Goal: Task Accomplishment & Management: Complete application form

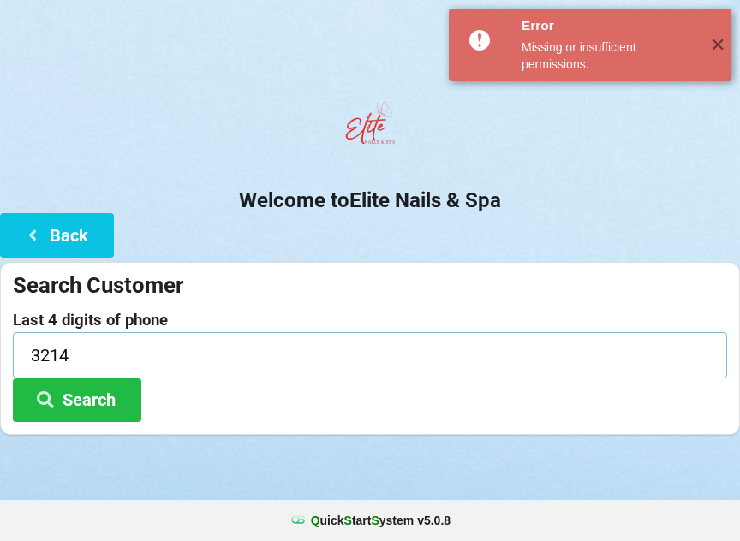
click at [79, 354] on input "3214" at bounding box center [370, 354] width 715 height 45
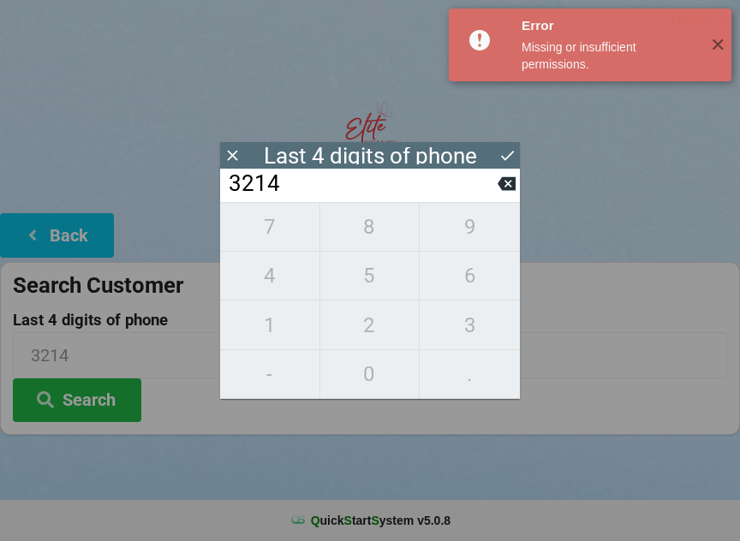
click at [508, 188] on icon at bounding box center [507, 184] width 18 height 14
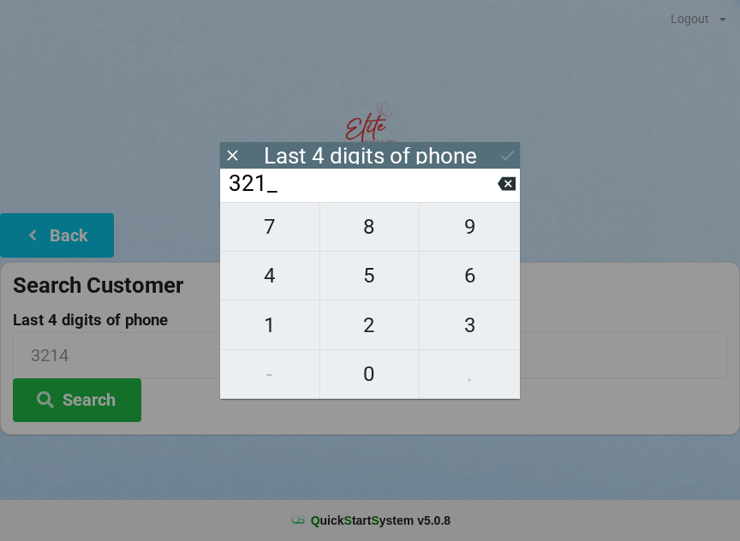
click at [490, 186] on input "321_" at bounding box center [362, 183] width 271 height 27
click at [498, 188] on icon at bounding box center [507, 184] width 18 height 18
click at [495, 193] on input "32__" at bounding box center [362, 183] width 271 height 27
click at [499, 188] on icon at bounding box center [507, 184] width 18 height 14
click at [492, 196] on input "3___" at bounding box center [362, 183] width 271 height 27
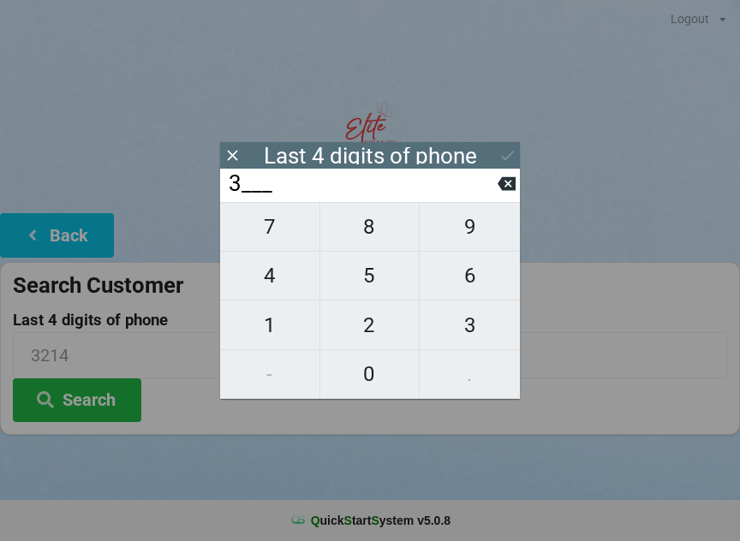
click at [488, 198] on input "3___" at bounding box center [362, 183] width 271 height 27
click at [498, 193] on icon at bounding box center [507, 184] width 18 height 18
type input "____"
click at [472, 234] on span "9" at bounding box center [470, 227] width 100 height 36
type input "9___"
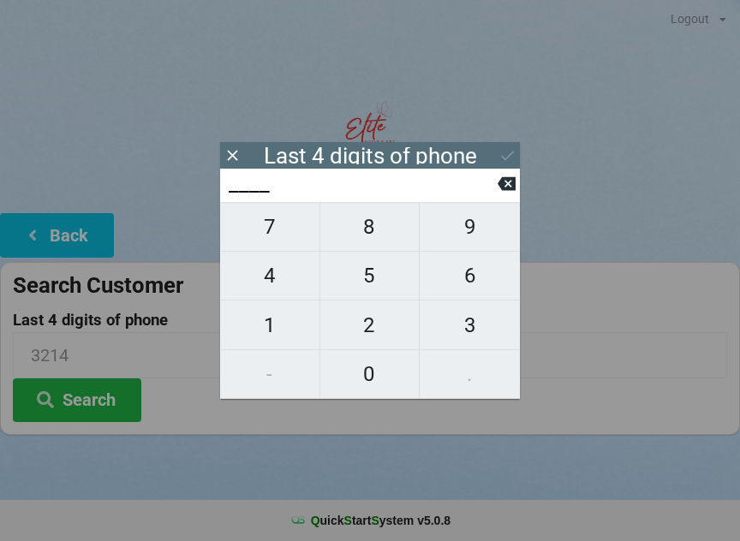
type input "9___"
click at [376, 234] on span "8" at bounding box center [369, 227] width 99 height 36
type input "98__"
click at [371, 236] on span "8" at bounding box center [369, 227] width 99 height 36
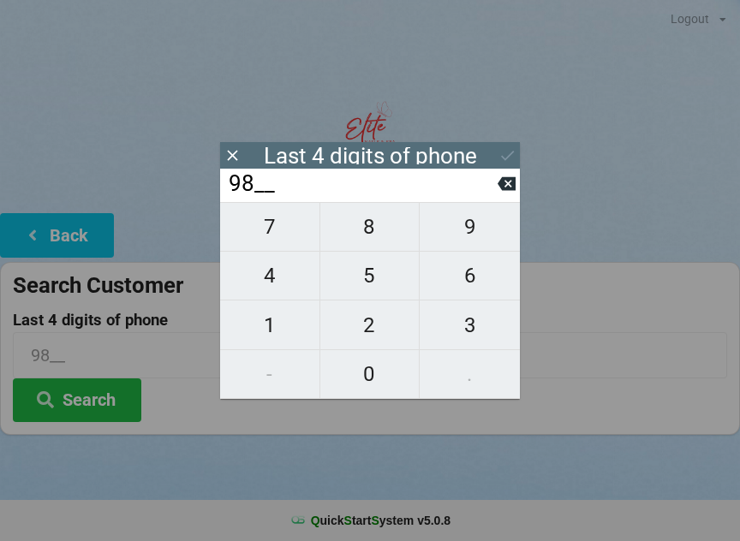
type input "988_"
click at [272, 339] on span "1" at bounding box center [269, 326] width 99 height 36
type input "9881"
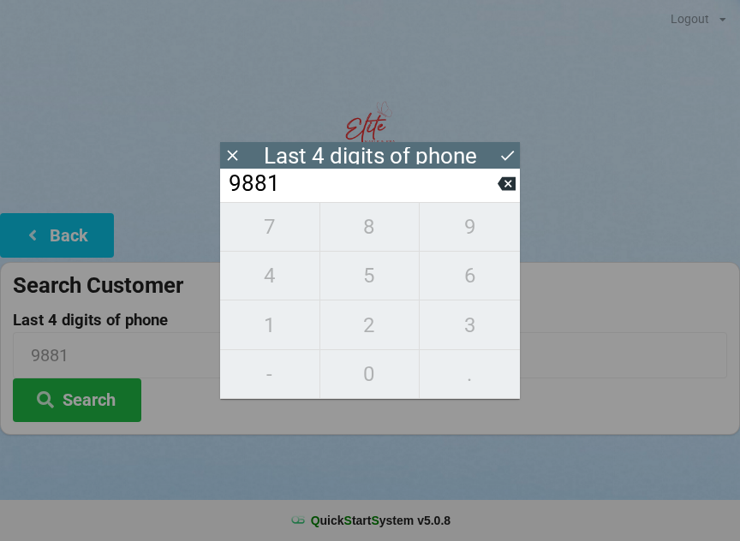
click at [105, 398] on button "Search" at bounding box center [77, 401] width 129 height 44
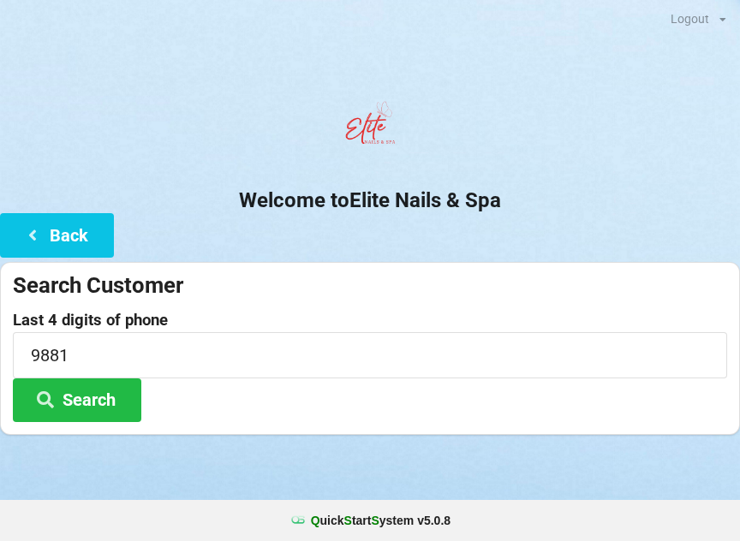
click at [93, 404] on button "Search" at bounding box center [77, 401] width 129 height 44
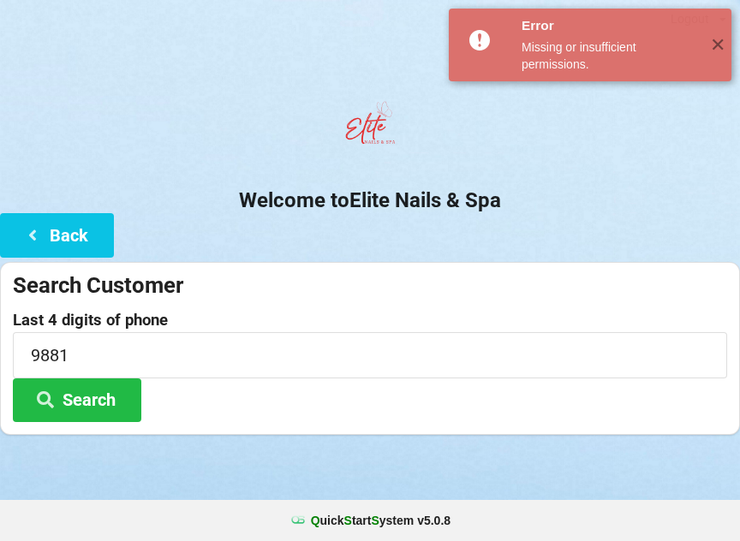
click at [703, 50] on span "✕" at bounding box center [717, 45] width 28 height 17
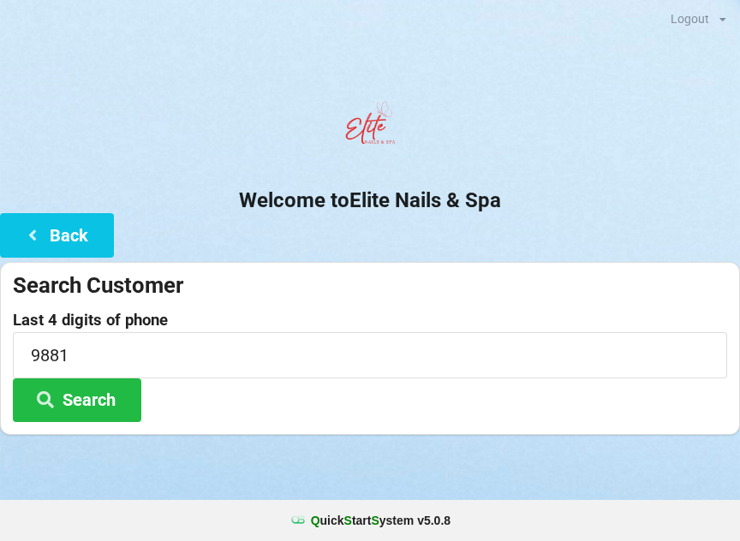
click at [67, 247] on button "Back" at bounding box center [57, 235] width 114 height 44
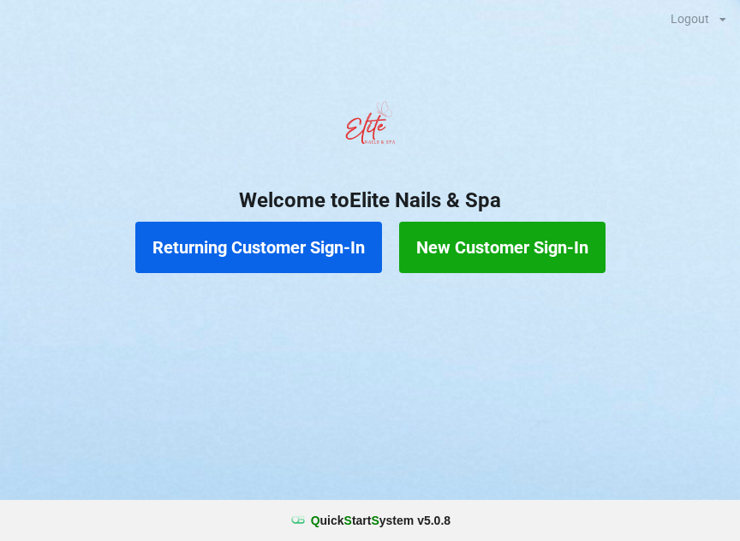
click at [253, 257] on button "Returning Customer Sign-In" at bounding box center [258, 247] width 247 height 51
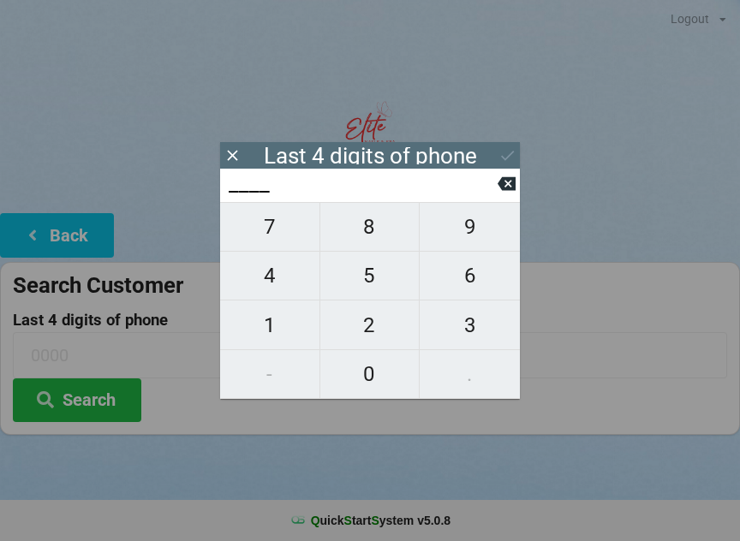
click at [471, 235] on span "9" at bounding box center [470, 227] width 100 height 36
type input "9___"
click at [366, 241] on span "8" at bounding box center [369, 227] width 99 height 36
type input "98__"
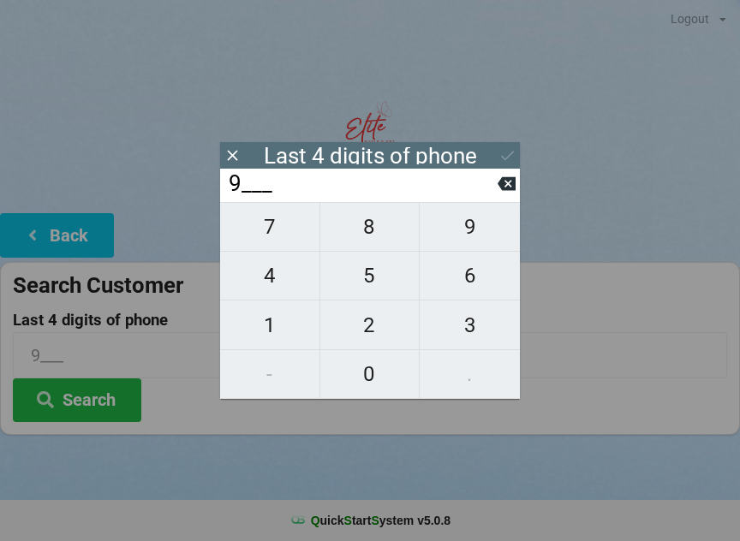
type input "98__"
click at [360, 240] on span "8" at bounding box center [369, 227] width 99 height 36
type input "988_"
click at [276, 331] on span "1" at bounding box center [269, 326] width 99 height 36
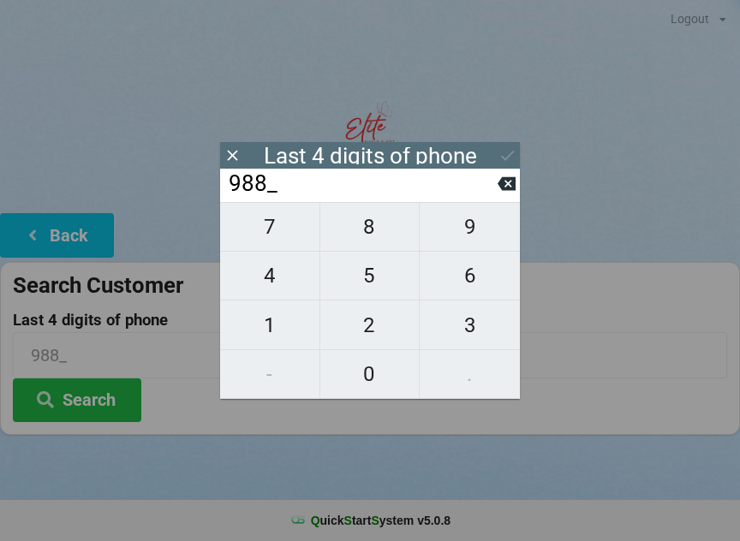
type input "9881"
click at [88, 400] on button "Search" at bounding box center [77, 401] width 129 height 44
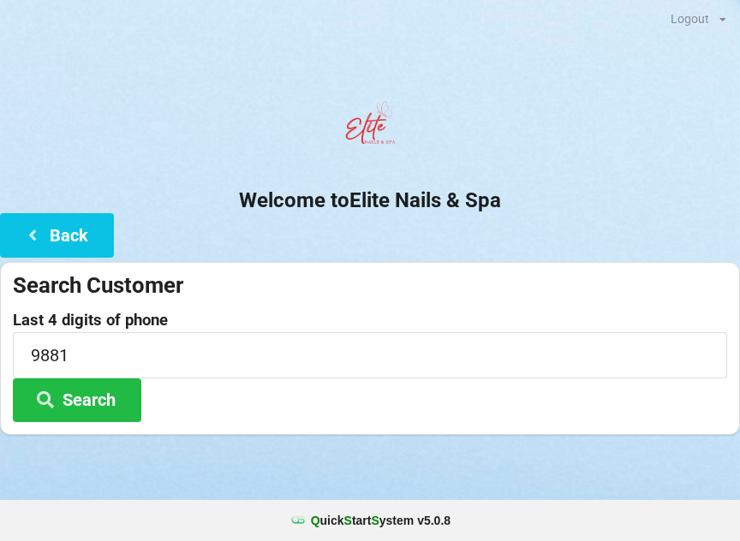
click at [77, 240] on button "Back" at bounding box center [57, 235] width 114 height 44
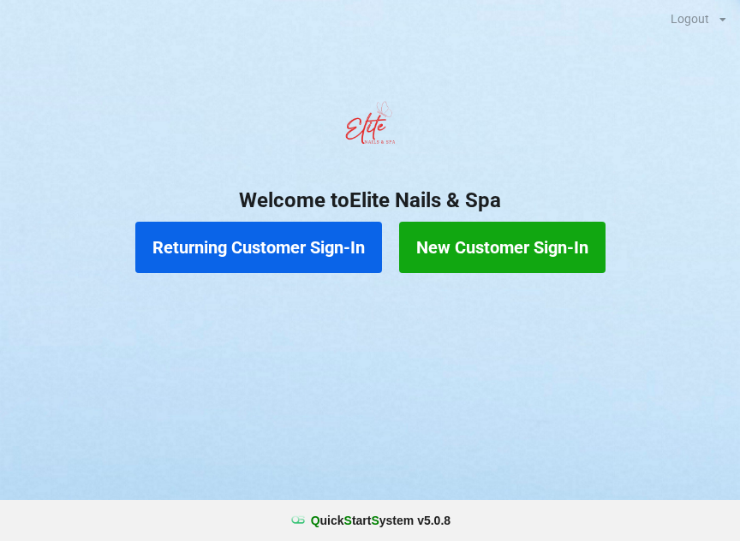
click at [262, 244] on button "Returning Customer Sign-In" at bounding box center [258, 247] width 247 height 51
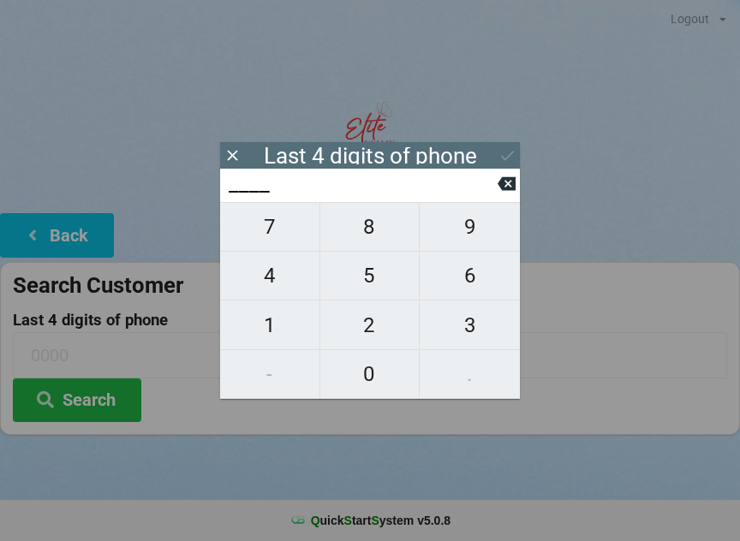
click at [461, 234] on span "9" at bounding box center [470, 227] width 100 height 36
type input "9___"
click at [384, 240] on span "8" at bounding box center [369, 227] width 99 height 36
type input "98__"
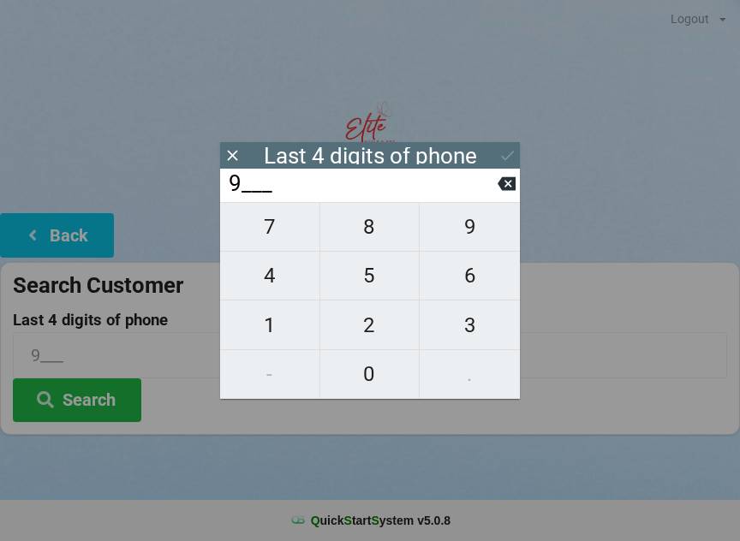
type input "98__"
click at [371, 234] on span "8" at bounding box center [369, 227] width 99 height 36
type input "988_"
click at [280, 336] on span "1" at bounding box center [269, 326] width 99 height 36
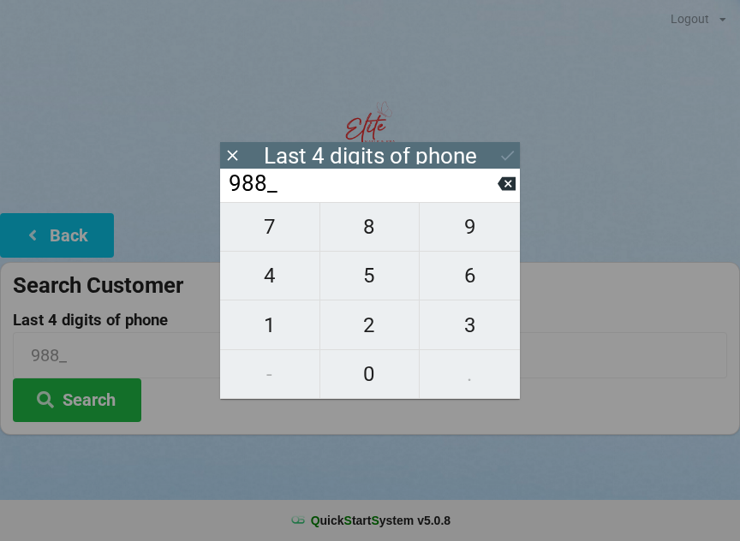
type input "9881"
click at [114, 389] on button "Search" at bounding box center [77, 401] width 129 height 44
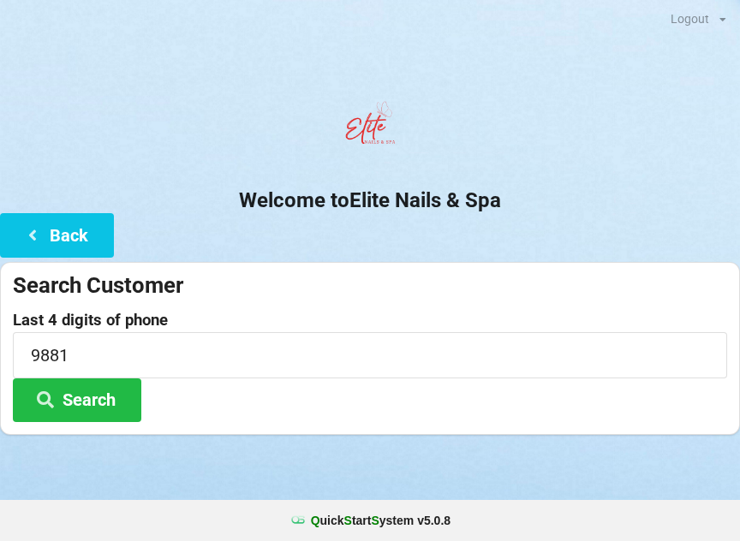
click at [622, 51] on div "Missing or insufficient permissions." at bounding box center [596, 48] width 52 height 10
click at [111, 403] on button "Search" at bounding box center [77, 401] width 129 height 44
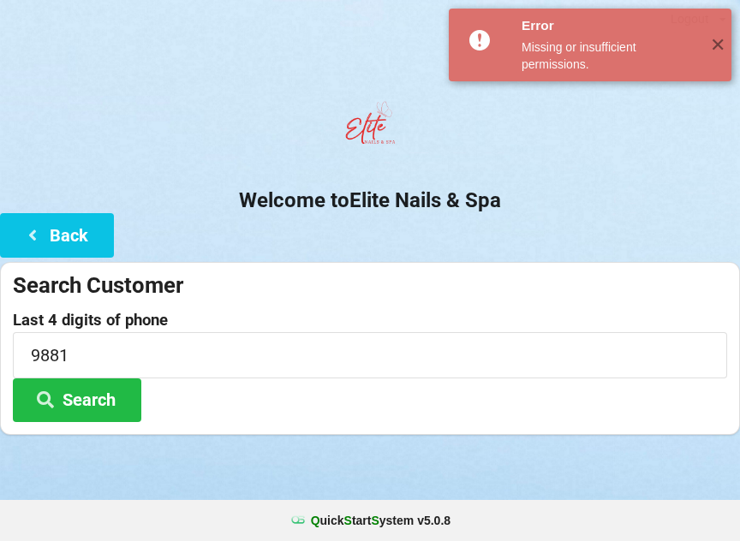
click at [705, 51] on span "✕" at bounding box center [717, 45] width 28 height 17
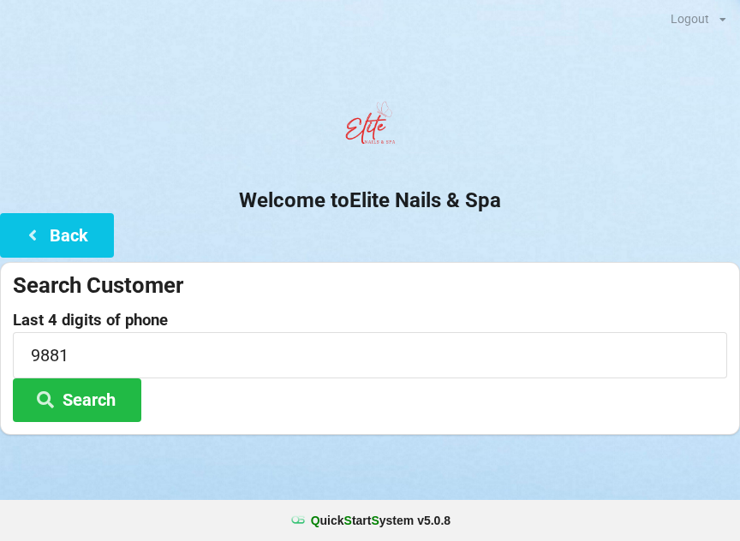
click at [60, 230] on button "Back" at bounding box center [57, 235] width 114 height 44
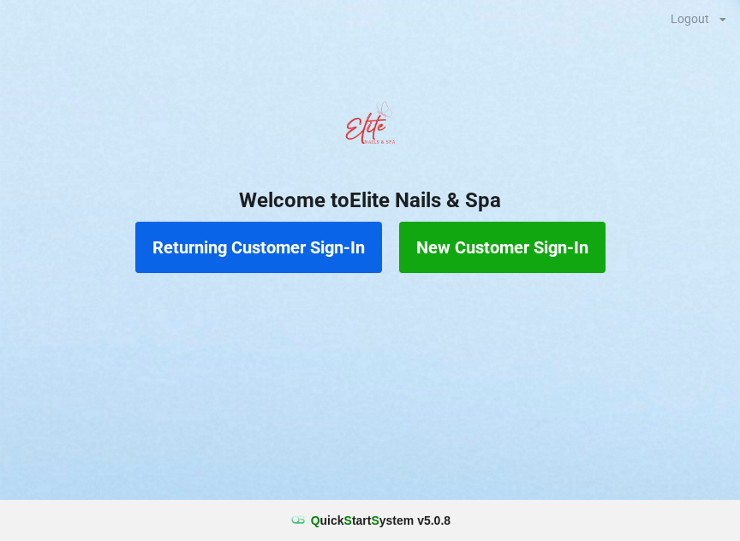
click at [259, 256] on button "Returning Customer Sign-In" at bounding box center [258, 247] width 247 height 51
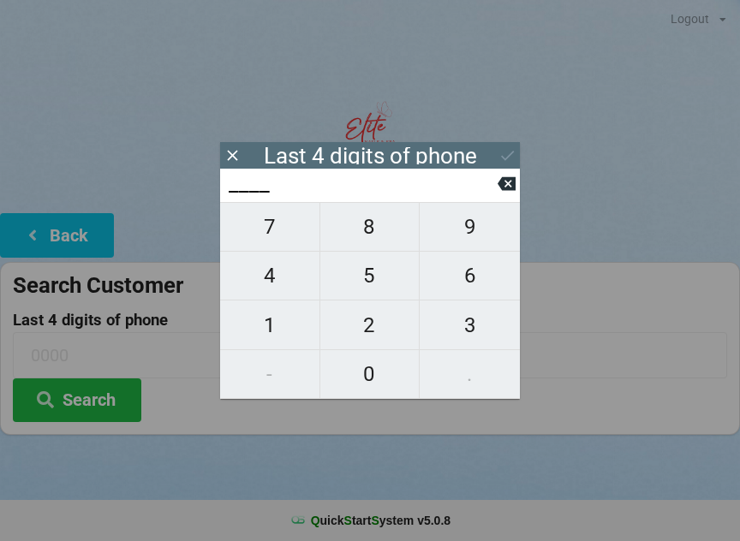
click at [463, 242] on span "9" at bounding box center [470, 227] width 100 height 36
type input "9___"
click at [382, 244] on span "8" at bounding box center [369, 227] width 99 height 36
type input "98__"
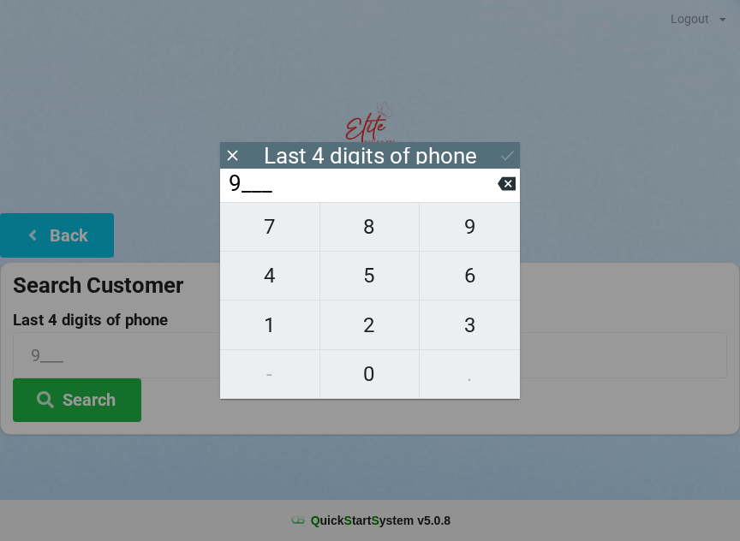
type input "98__"
click at [389, 231] on span "8" at bounding box center [369, 227] width 99 height 36
type input "988_"
click at [284, 326] on span "1" at bounding box center [269, 326] width 99 height 36
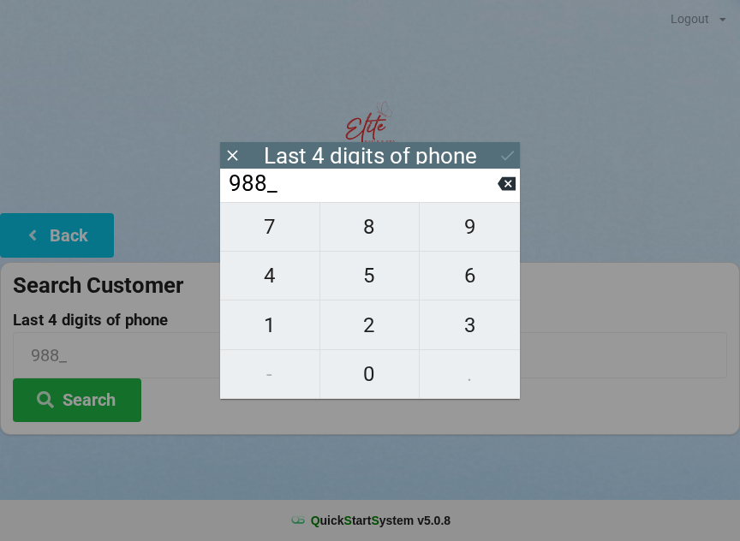
type input "9881"
click at [507, 156] on icon at bounding box center [508, 156] width 18 height 18
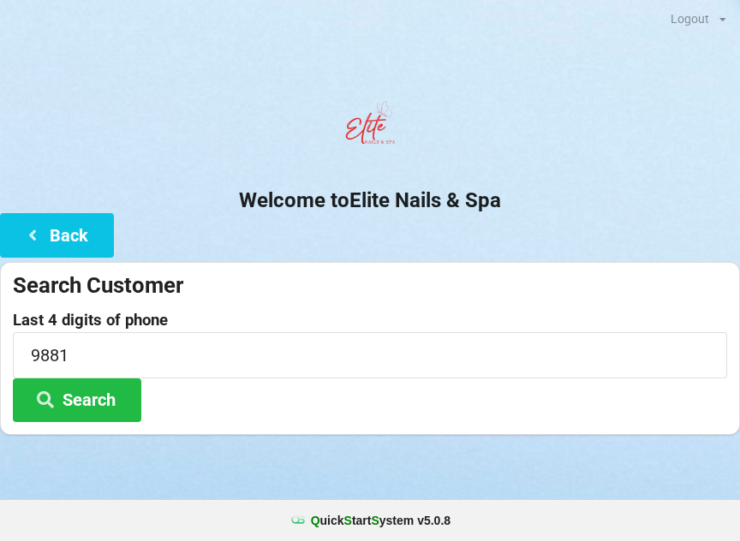
click at [71, 236] on button "Back" at bounding box center [57, 235] width 114 height 44
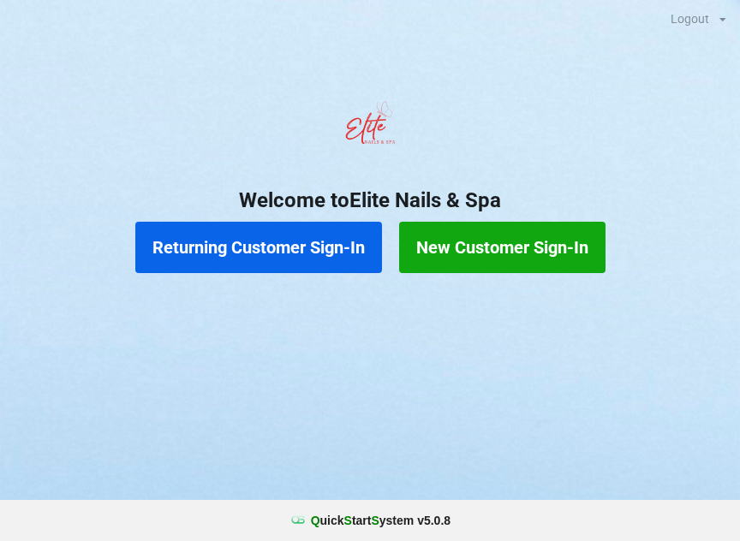
click at [305, 256] on button "Returning Customer Sign-In" at bounding box center [258, 247] width 247 height 51
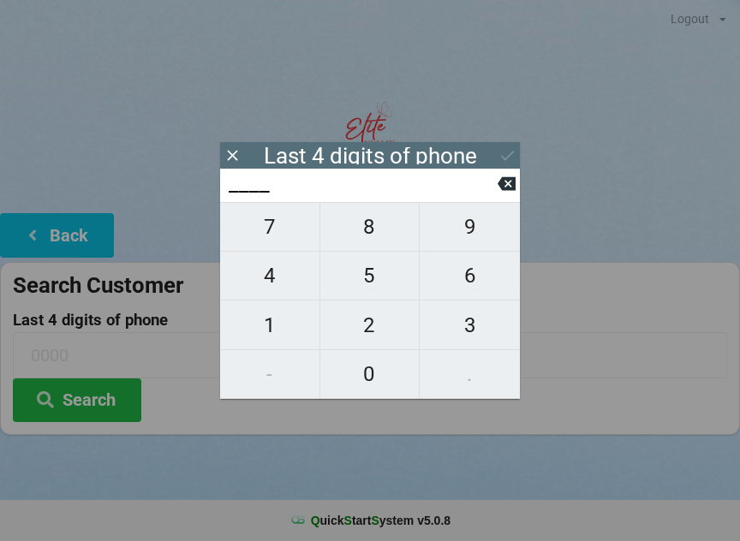
click at [380, 318] on span "2" at bounding box center [369, 326] width 99 height 36
type input "2___"
click at [470, 332] on span "3" at bounding box center [470, 326] width 100 height 36
type input "23__"
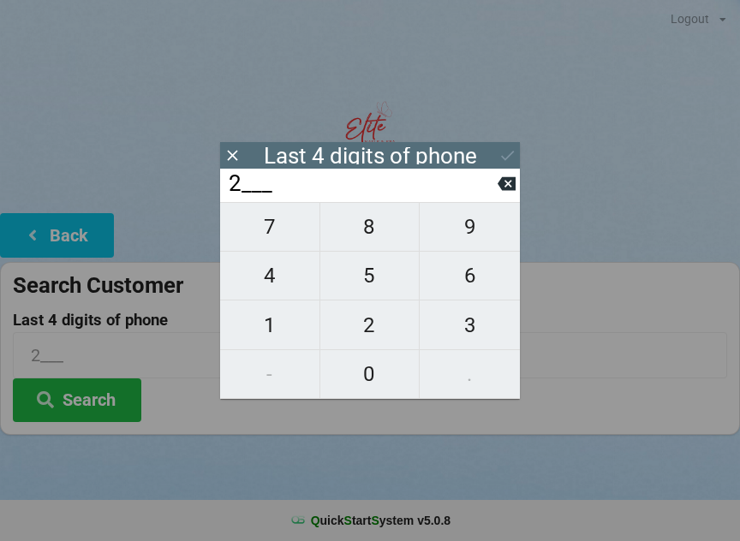
type input "23__"
click at [286, 233] on span "7" at bounding box center [269, 227] width 99 height 36
type input "237_"
click at [367, 276] on span "5" at bounding box center [369, 276] width 99 height 36
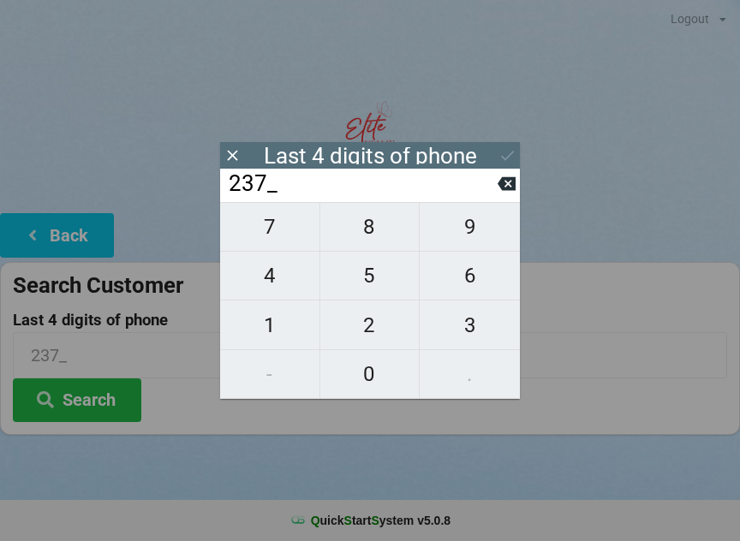
type input "2375"
click at [481, 374] on div "7 8 9 4 5 6 1 2 3 - 0 ." at bounding box center [370, 300] width 300 height 197
click at [514, 185] on icon at bounding box center [507, 184] width 18 height 14
click at [371, 283] on span "5" at bounding box center [369, 276] width 99 height 36
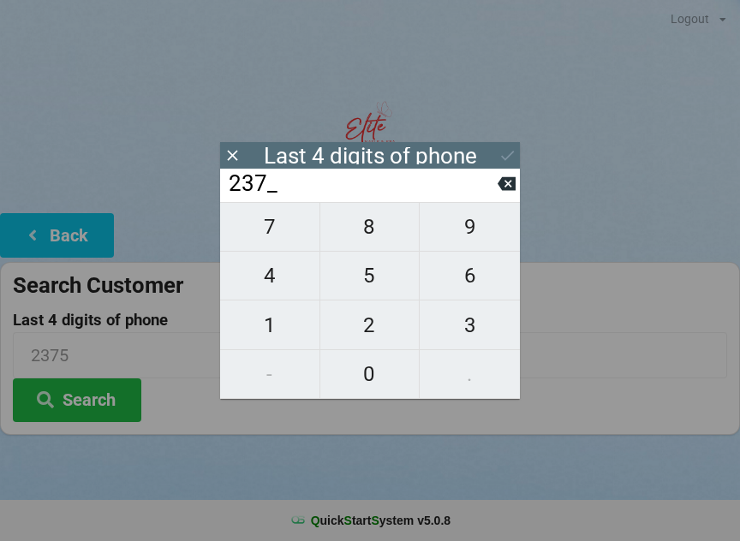
type input "2375"
click at [234, 158] on icon at bounding box center [233, 156] width 18 height 18
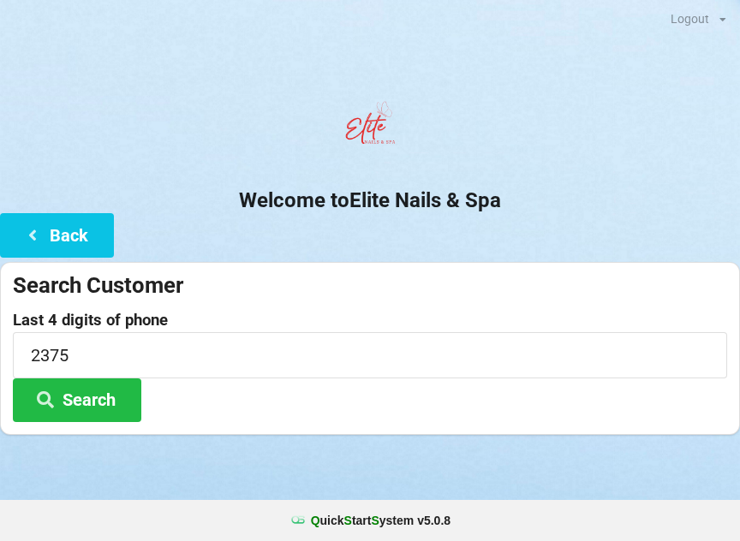
click at [120, 388] on button "Search" at bounding box center [77, 401] width 129 height 44
click at [106, 351] on input "2375" at bounding box center [370, 354] width 715 height 45
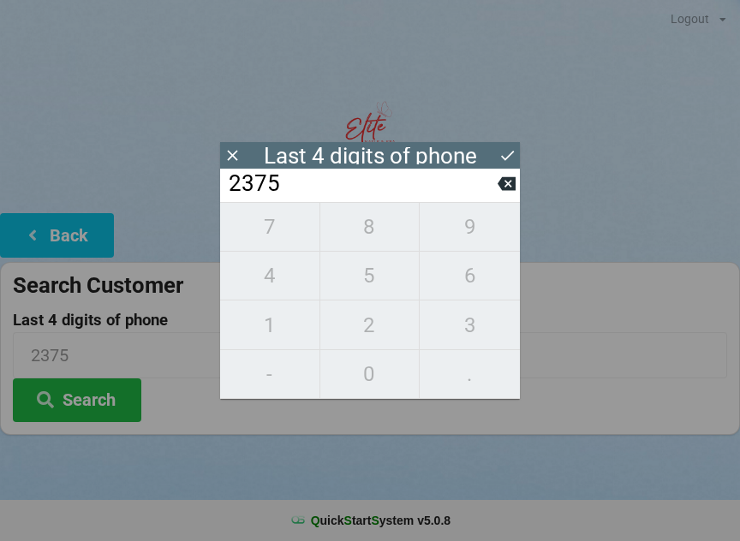
click at [236, 149] on icon at bounding box center [233, 156] width 18 height 18
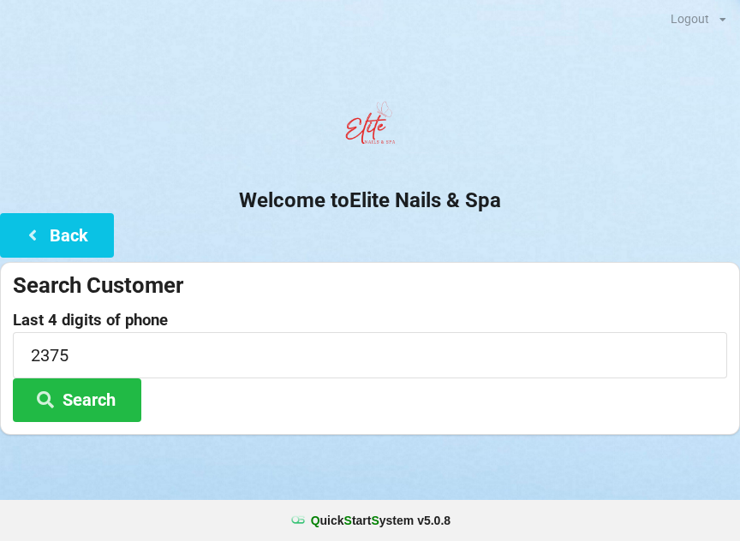
click at [105, 404] on button "Search" at bounding box center [77, 401] width 129 height 44
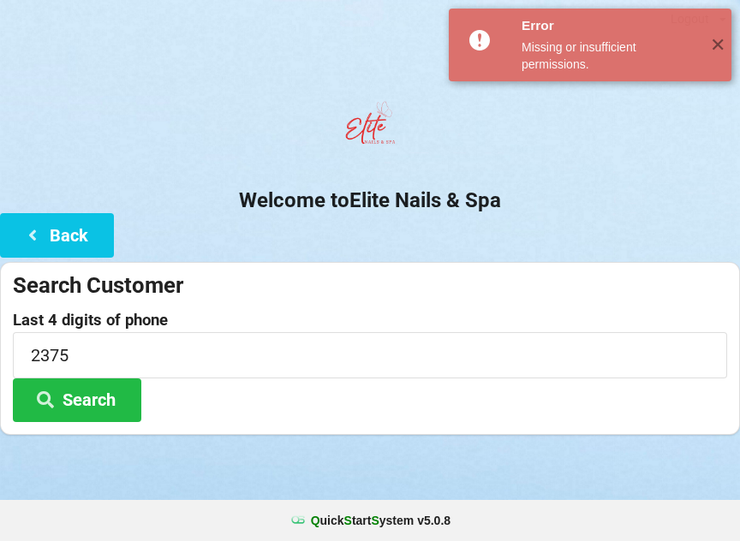
click at [91, 235] on button "Back" at bounding box center [57, 235] width 114 height 44
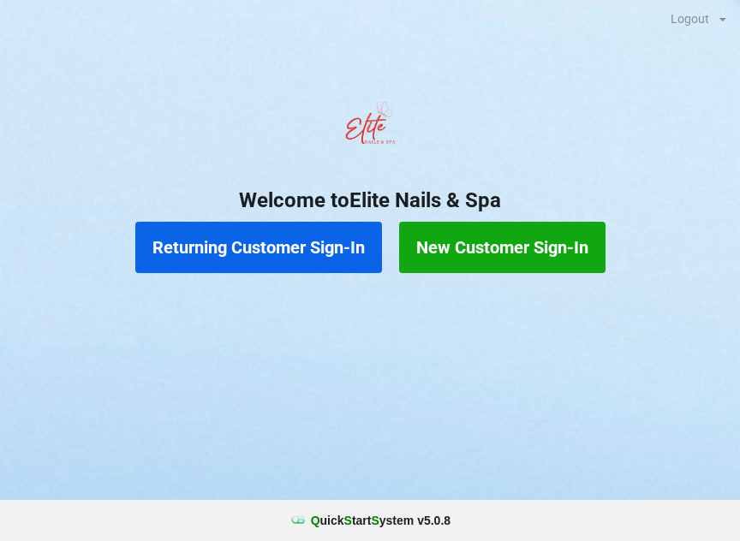
click at [543, 254] on button "New Customer Sign-In" at bounding box center [502, 247] width 206 height 51
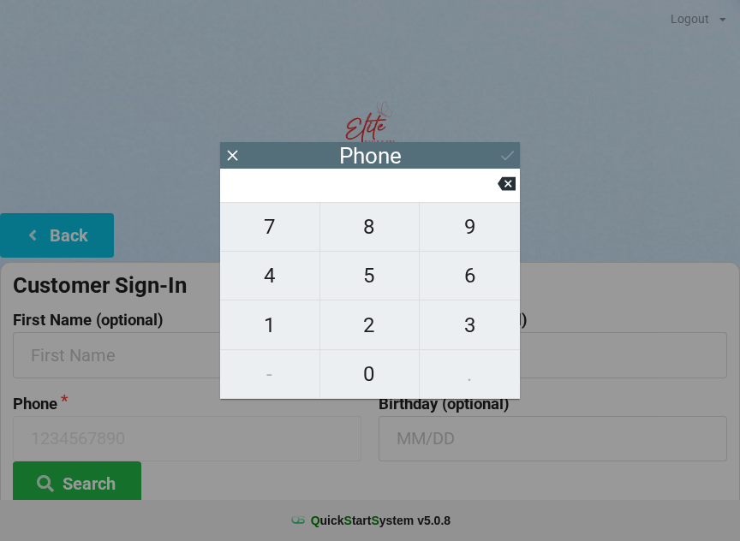
click at [441, 324] on span "3" at bounding box center [470, 326] width 100 height 36
type input "3"
click at [386, 368] on span "0" at bounding box center [369, 374] width 99 height 36
type input "30"
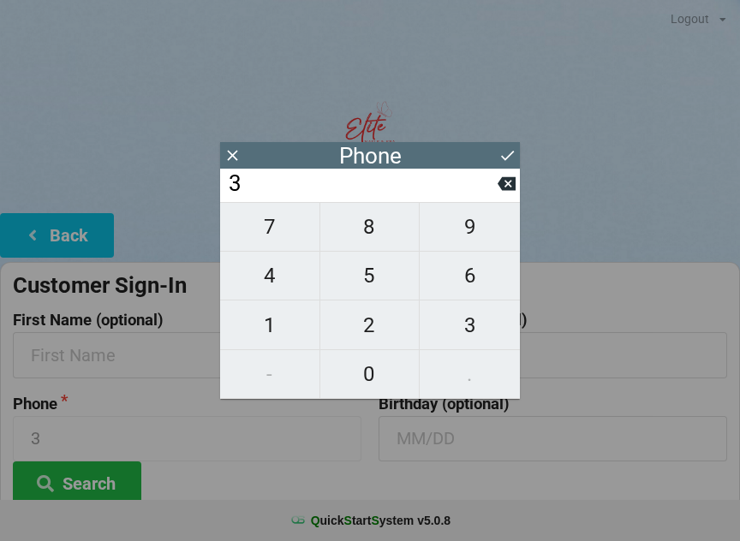
type input "30"
click at [286, 329] on span "1" at bounding box center [269, 326] width 99 height 36
type input "301"
click at [377, 360] on span "0" at bounding box center [369, 374] width 99 height 36
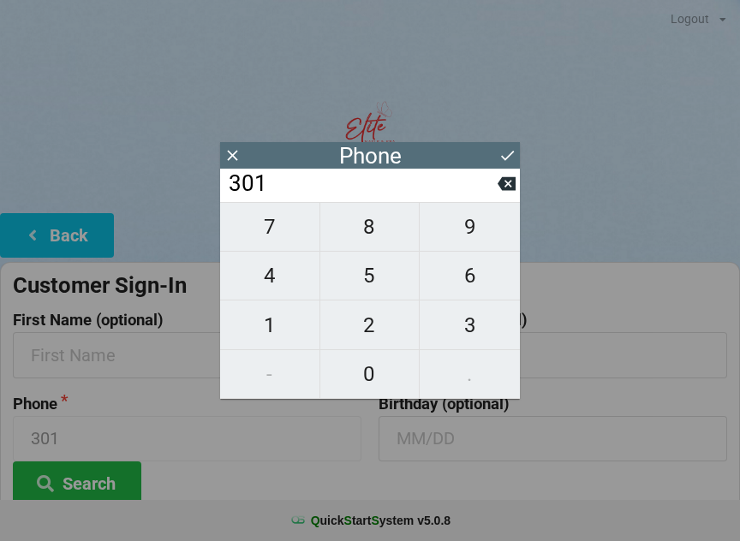
type input "3010"
click at [515, 191] on icon at bounding box center [507, 184] width 18 height 14
click at [467, 240] on span "9" at bounding box center [470, 227] width 100 height 36
type input "3019"
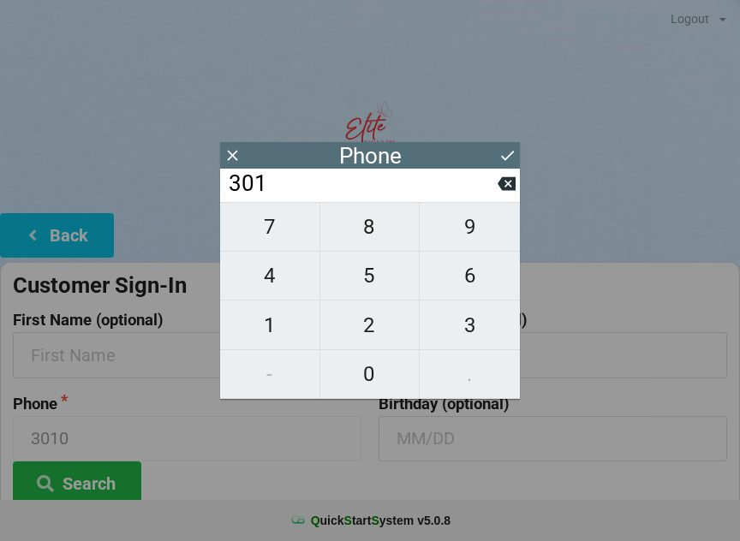
type input "3019"
click at [374, 366] on span "0" at bounding box center [369, 374] width 99 height 36
type input "30190"
click at [280, 284] on span "4" at bounding box center [269, 276] width 99 height 36
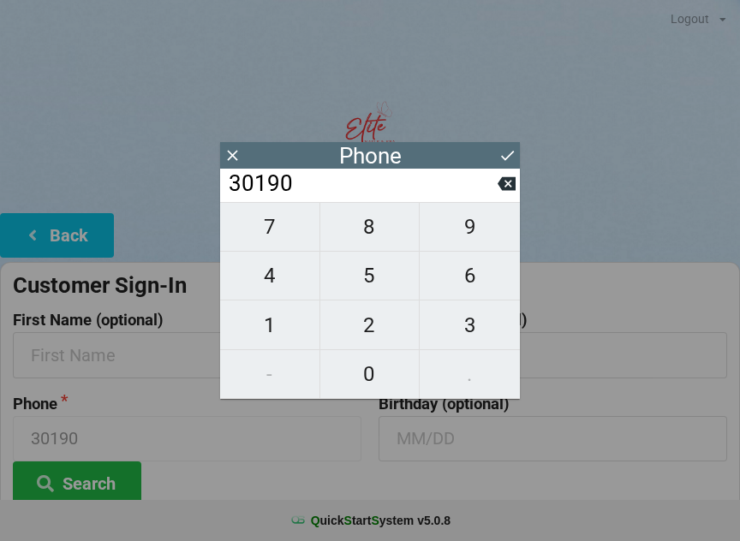
type input "301904"
click at [368, 329] on span "2" at bounding box center [369, 326] width 99 height 36
type input "3019042"
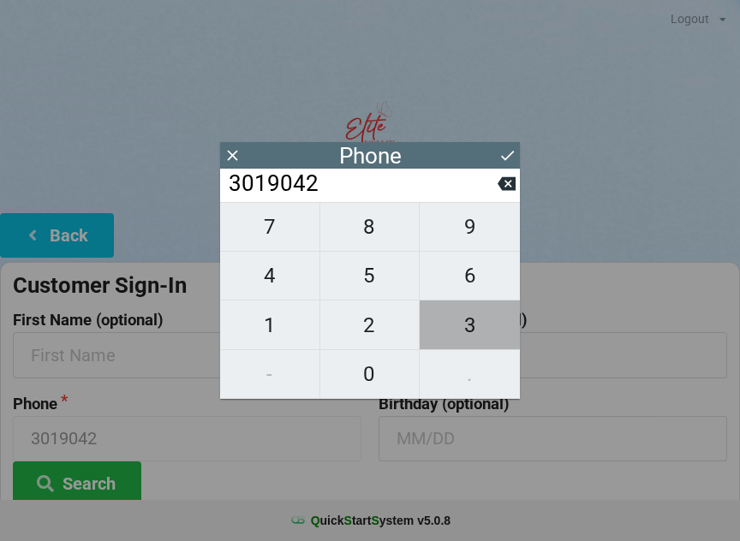
click at [450, 324] on span "3" at bounding box center [470, 326] width 100 height 36
type input "30190423"
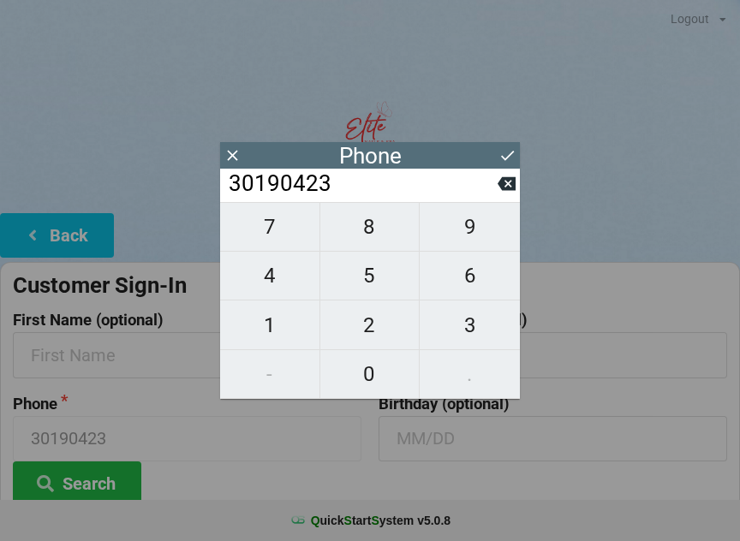
click at [290, 236] on span "7" at bounding box center [269, 227] width 99 height 36
type input "301904237"
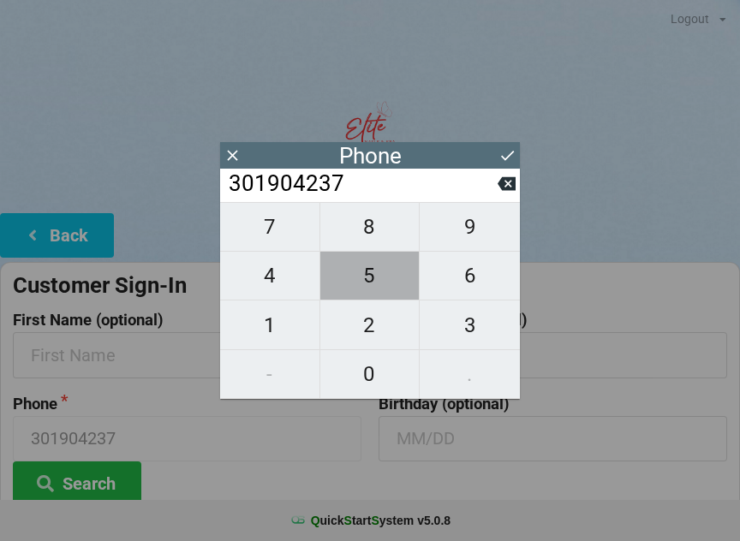
click at [368, 278] on span "5" at bounding box center [369, 276] width 99 height 36
type input "3019042375"
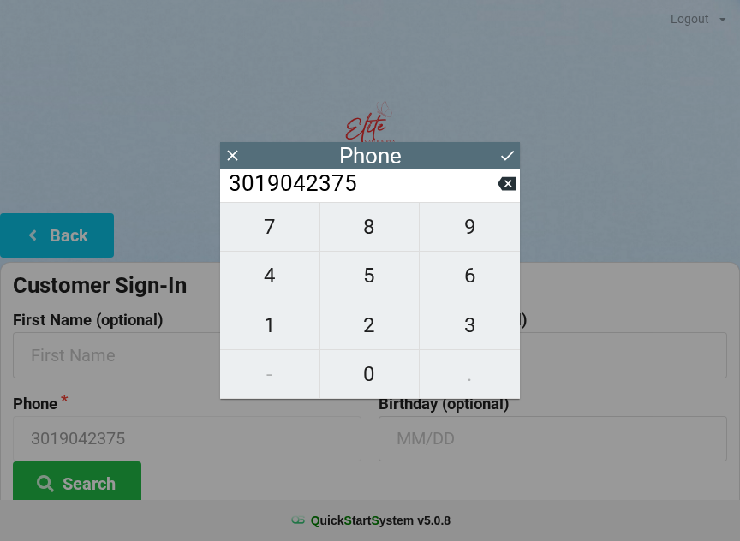
click at [516, 151] on icon at bounding box center [508, 156] width 18 height 18
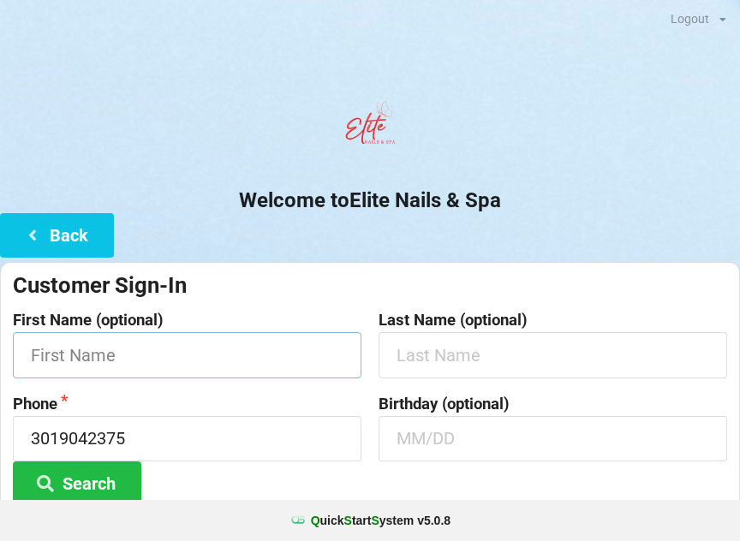
click at [212, 346] on input "text" at bounding box center [187, 354] width 349 height 45
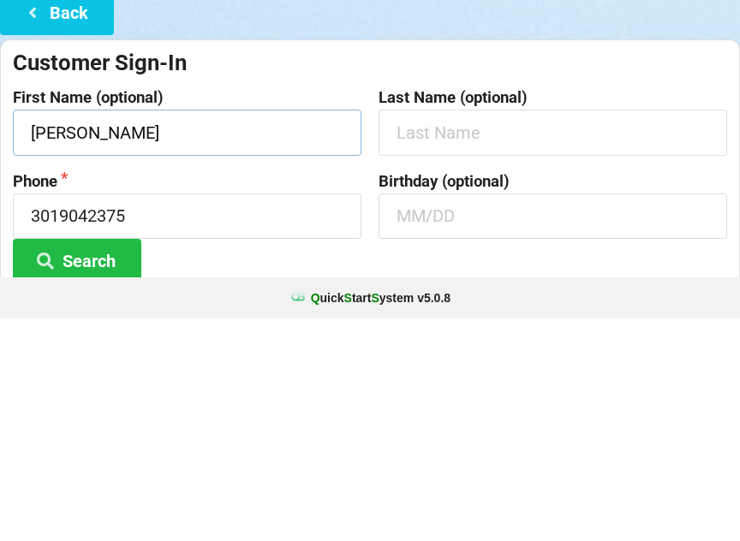
type input "[PERSON_NAME]"
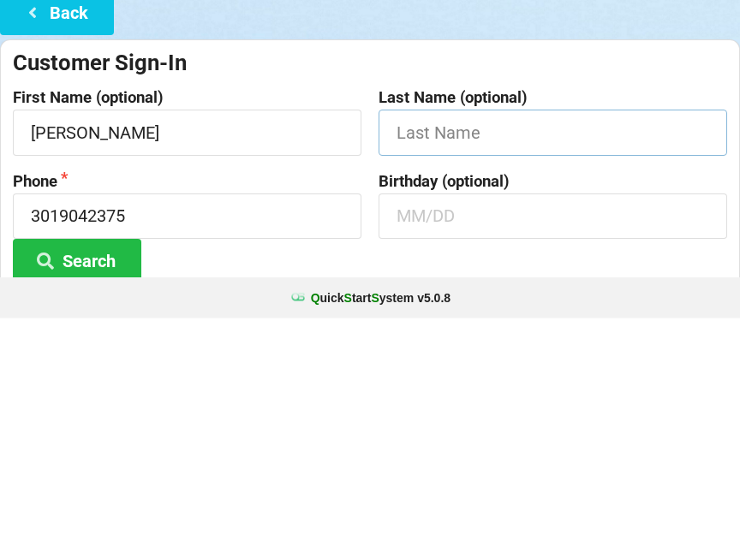
click at [473, 332] on input "text" at bounding box center [553, 354] width 349 height 45
type input "[PERSON_NAME]"
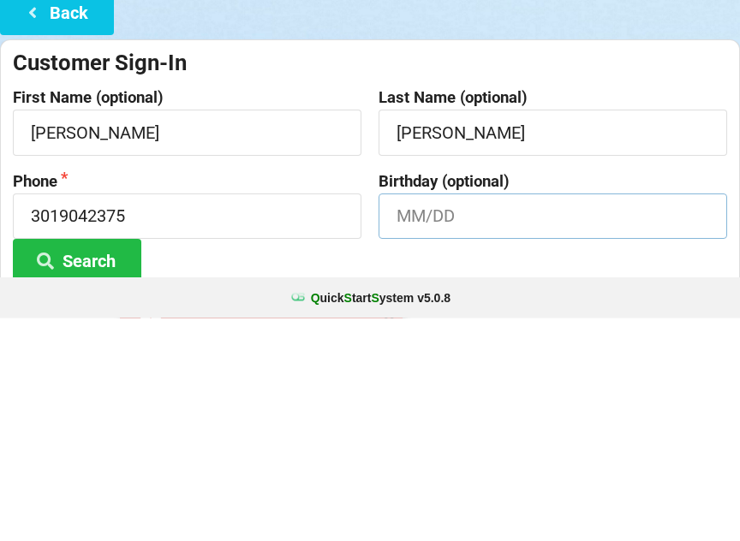
click at [439, 416] on input "text" at bounding box center [553, 438] width 349 height 45
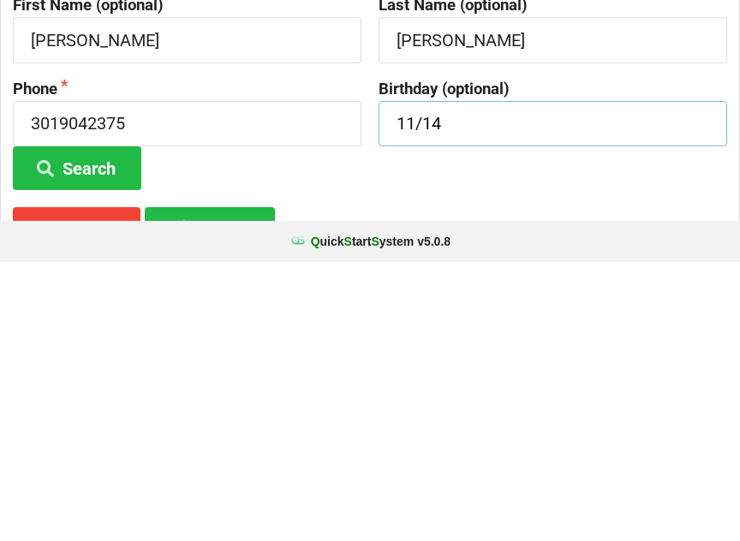
type input "11/14"
click at [102, 426] on button "Search" at bounding box center [77, 448] width 129 height 44
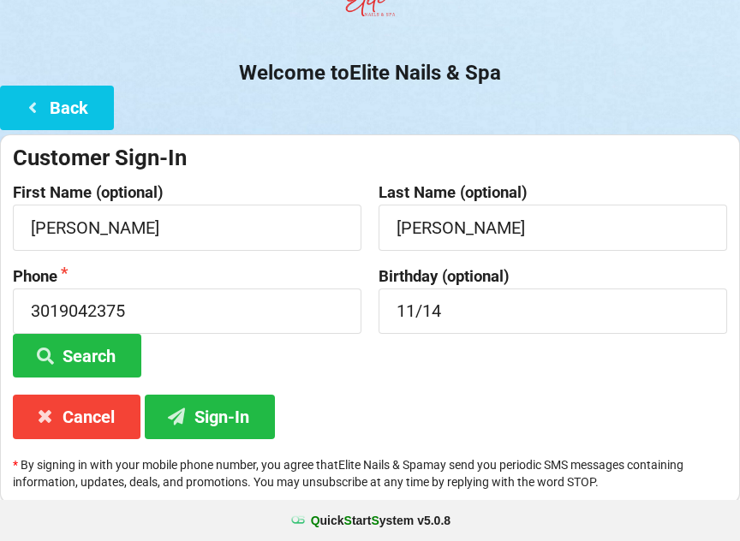
click at [233, 415] on button "Sign-In" at bounding box center [210, 417] width 130 height 44
click at [117, 357] on button "Search" at bounding box center [77, 356] width 129 height 44
click at [225, 418] on button "Sign-In" at bounding box center [210, 417] width 130 height 44
click at [244, 415] on button "Sign-In" at bounding box center [210, 417] width 130 height 44
click at [42, 105] on icon at bounding box center [32, 106] width 21 height 15
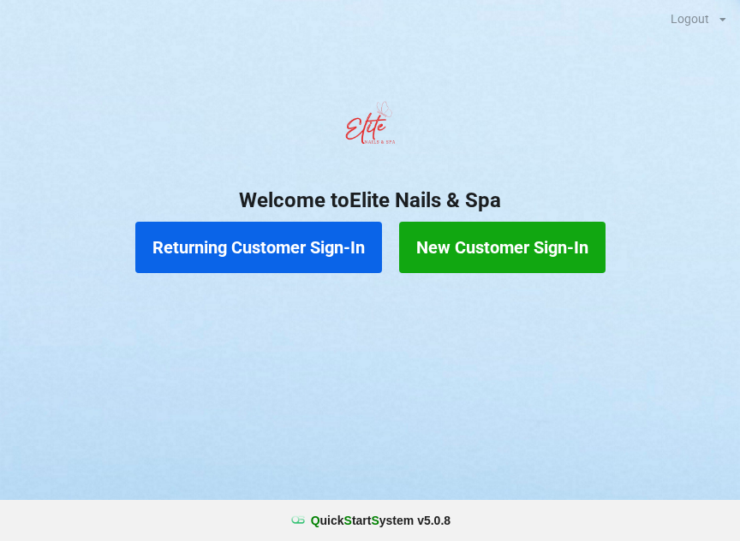
scroll to position [0, 0]
click at [235, 242] on button "Returning Customer Sign-In" at bounding box center [258, 247] width 247 height 51
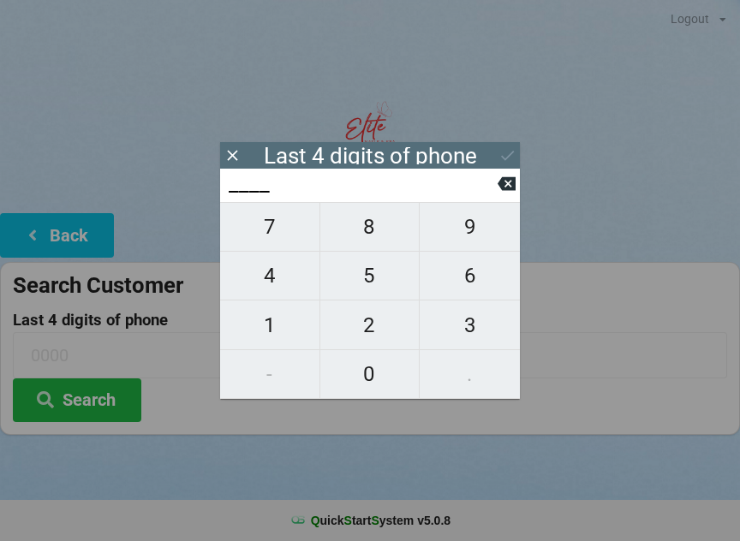
click at [462, 276] on span "6" at bounding box center [470, 276] width 100 height 36
type input "6___"
click at [278, 241] on span "7" at bounding box center [269, 227] width 99 height 36
type input "67__"
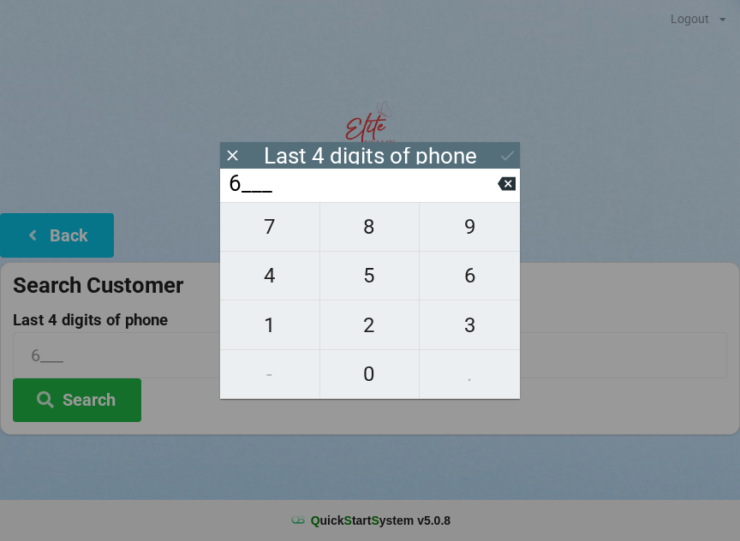
type input "67__"
click at [363, 243] on span "8" at bounding box center [369, 227] width 99 height 36
type input "678_"
click at [278, 325] on span "1" at bounding box center [269, 326] width 99 height 36
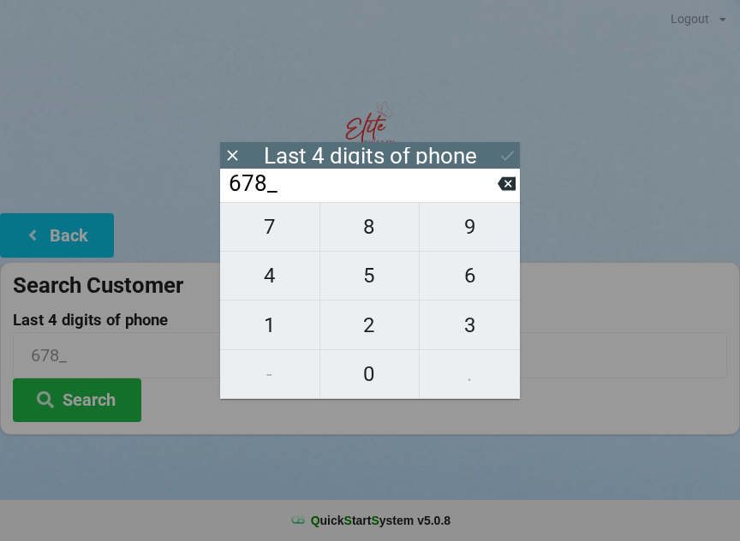
type input "6781"
click at [511, 156] on icon at bounding box center [508, 156] width 18 height 18
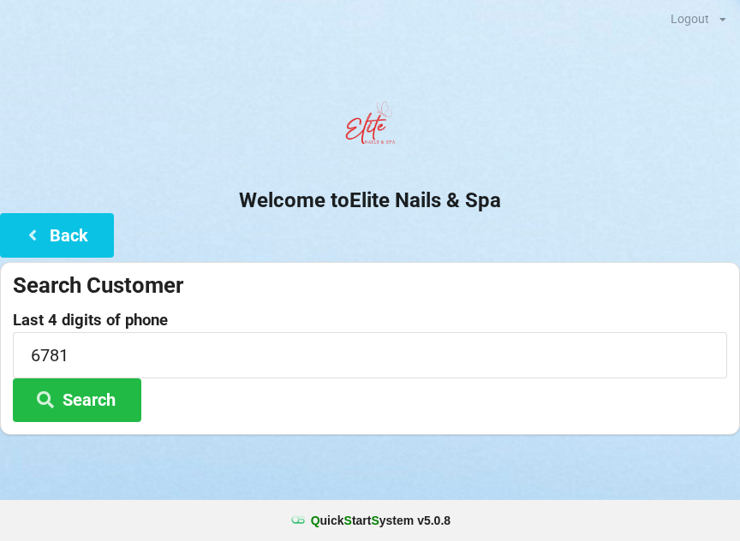
click at [82, 391] on button "Search" at bounding box center [77, 401] width 129 height 44
click at [85, 392] on button "Search" at bounding box center [77, 401] width 129 height 44
click at [57, 240] on button "Back" at bounding box center [57, 235] width 114 height 44
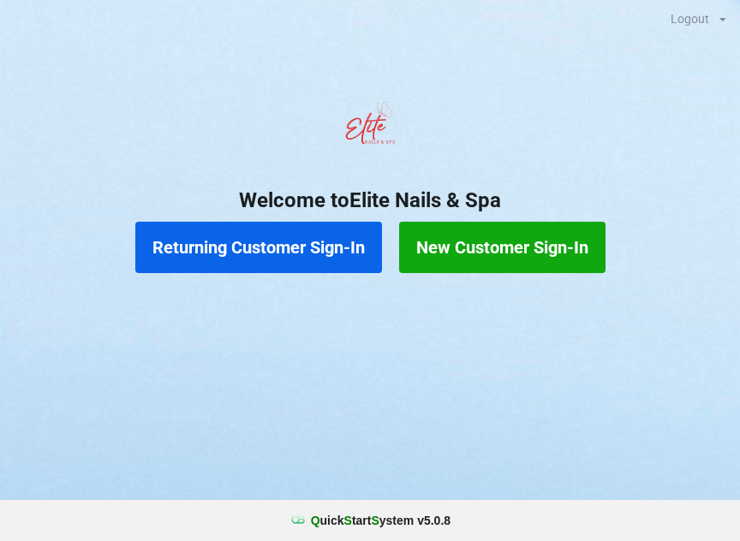
click at [290, 245] on button "Returning Customer Sign-In" at bounding box center [258, 247] width 247 height 51
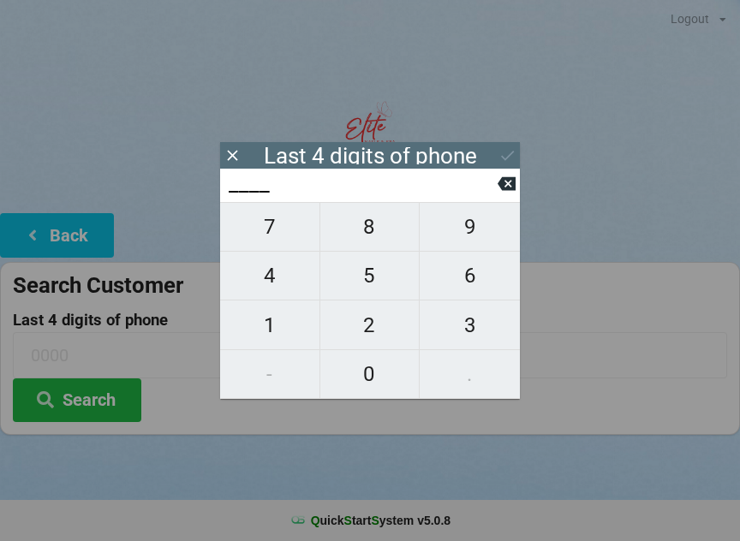
click at [469, 268] on span "6" at bounding box center [470, 276] width 100 height 36
type input "6___"
click at [272, 245] on span "7" at bounding box center [269, 227] width 99 height 36
type input "67__"
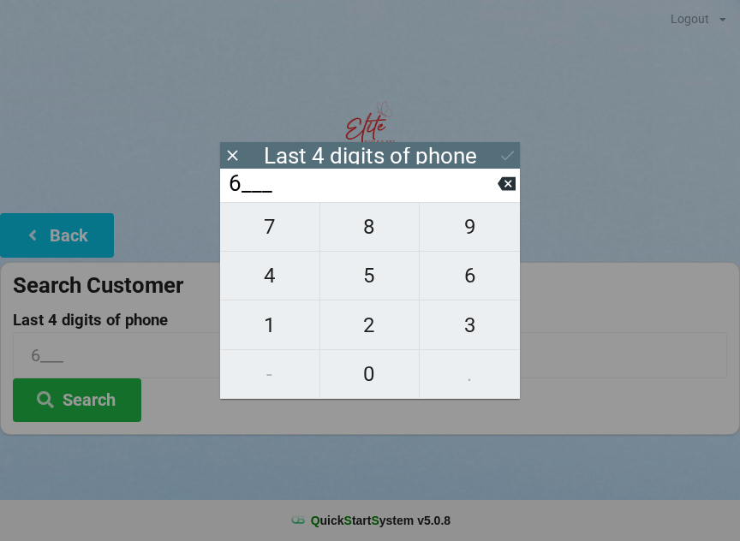
type input "67__"
click at [367, 241] on span "8" at bounding box center [369, 227] width 99 height 36
type input "678_"
click at [269, 328] on span "1" at bounding box center [269, 326] width 99 height 36
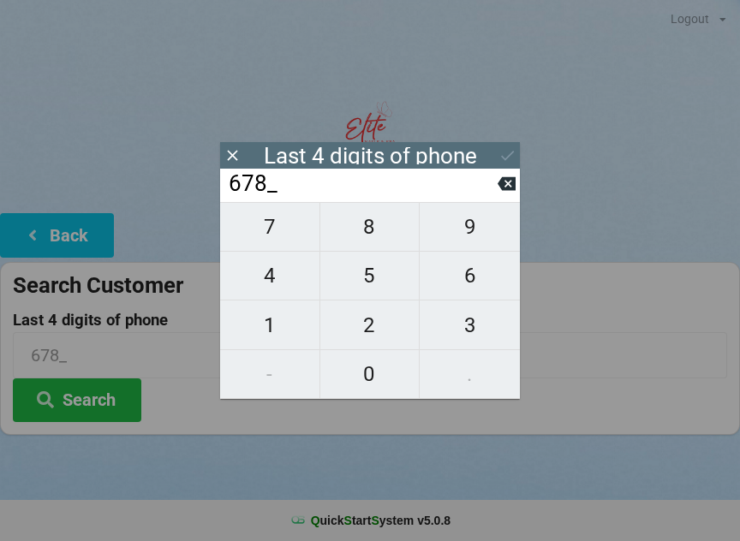
type input "6781"
click at [506, 153] on icon at bounding box center [508, 156] width 18 height 18
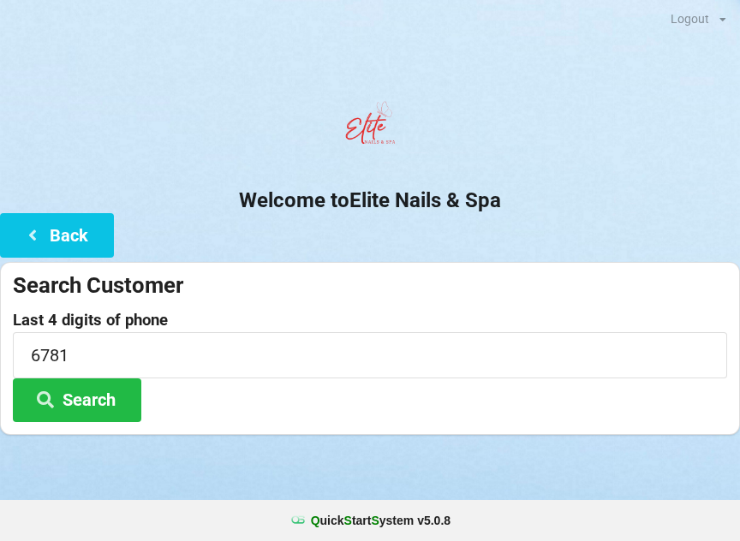
click at [65, 383] on button "Search" at bounding box center [77, 401] width 129 height 44
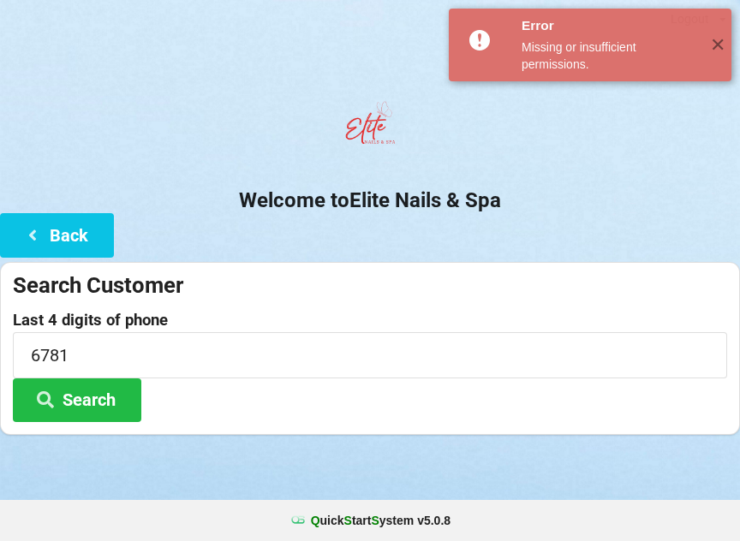
click at [717, 45] on span "✕" at bounding box center [717, 45] width 28 height 17
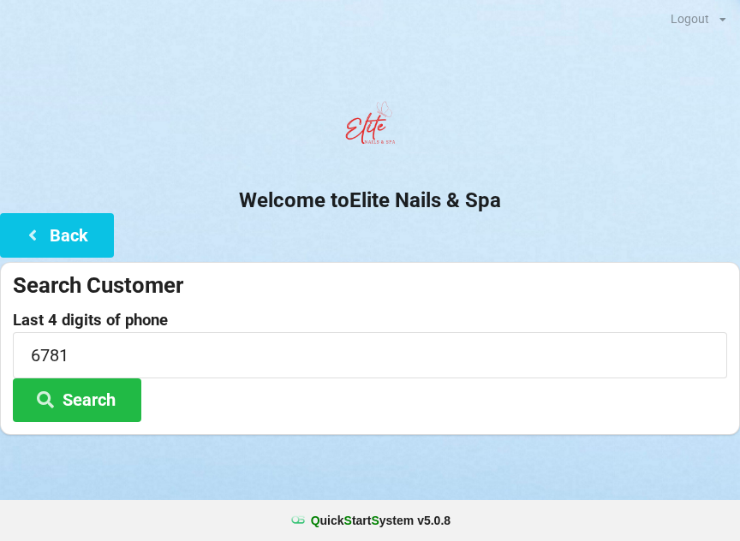
click at [50, 230] on button "Back" at bounding box center [57, 235] width 114 height 44
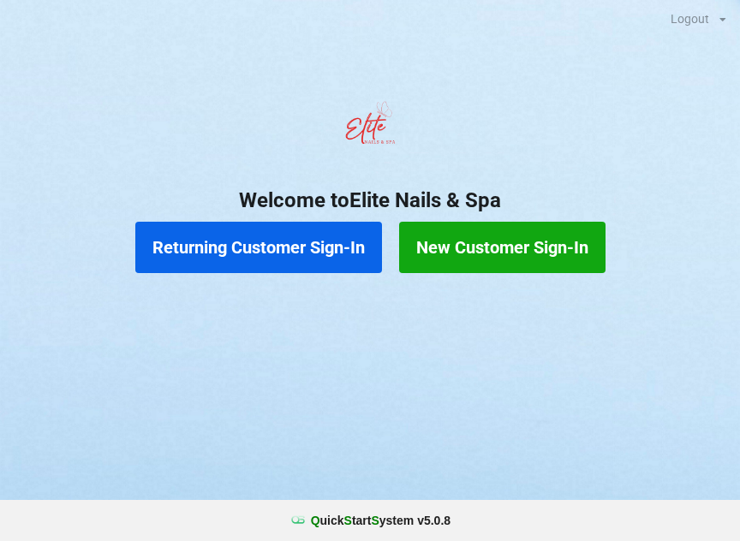
click at [506, 246] on button "New Customer Sign-In" at bounding box center [502, 247] width 206 height 51
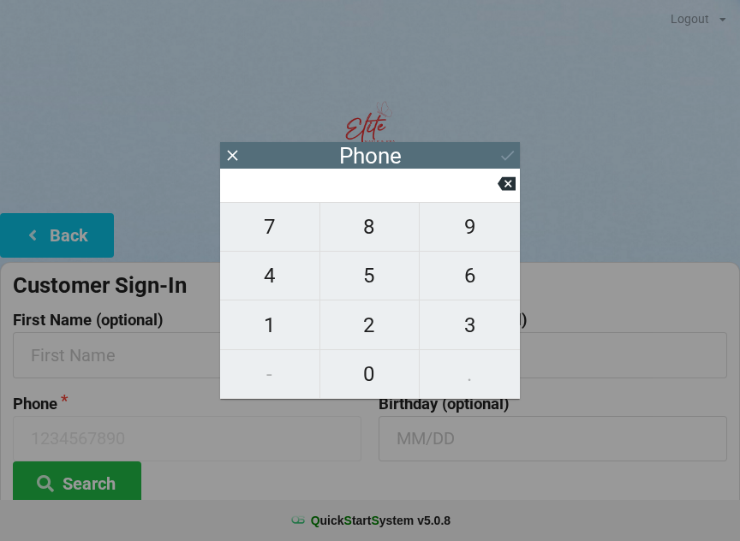
click at [302, 272] on span "4" at bounding box center [269, 276] width 99 height 36
type input "4"
click at [368, 374] on span "0" at bounding box center [369, 374] width 99 height 36
type input "40"
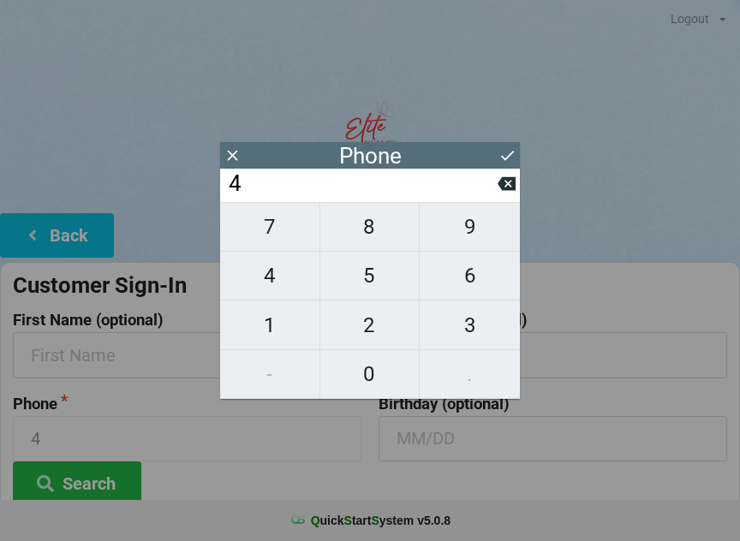
type input "40"
click at [284, 326] on span "1" at bounding box center [269, 326] width 99 height 36
type input "401"
click at [371, 288] on span "5" at bounding box center [369, 276] width 99 height 36
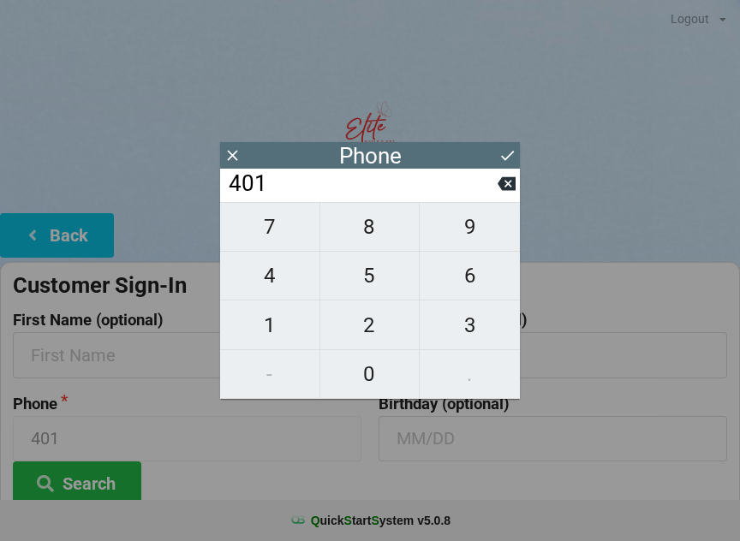
type input "4015"
click at [509, 189] on icon at bounding box center [507, 184] width 18 height 18
click at [505, 191] on icon at bounding box center [507, 184] width 18 height 14
click at [285, 242] on span "7" at bounding box center [269, 227] width 99 height 36
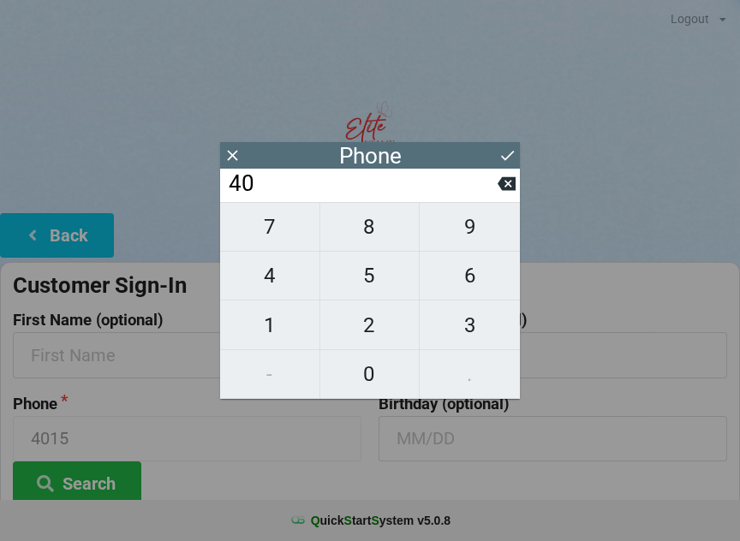
type input "407"
click at [376, 290] on span "5" at bounding box center [369, 276] width 99 height 36
type input "4075"
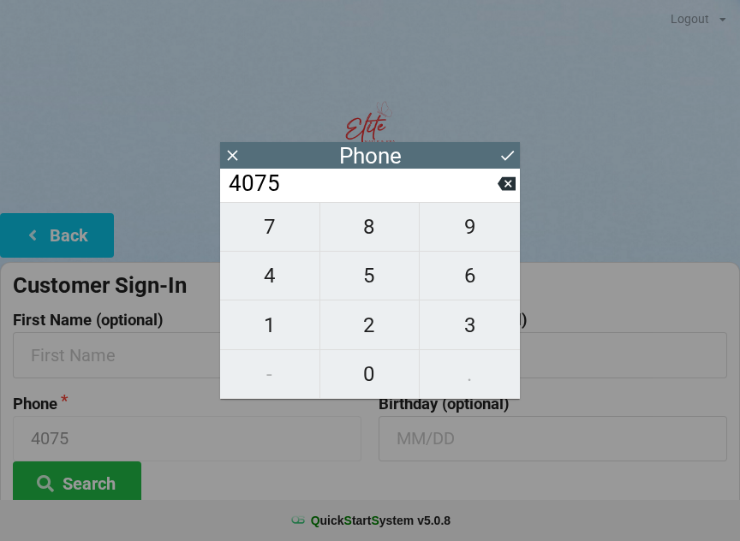
click at [467, 336] on span "3" at bounding box center [470, 326] width 100 height 36
type input "40753"
click at [370, 242] on span "8" at bounding box center [369, 227] width 99 height 36
type input "407538"
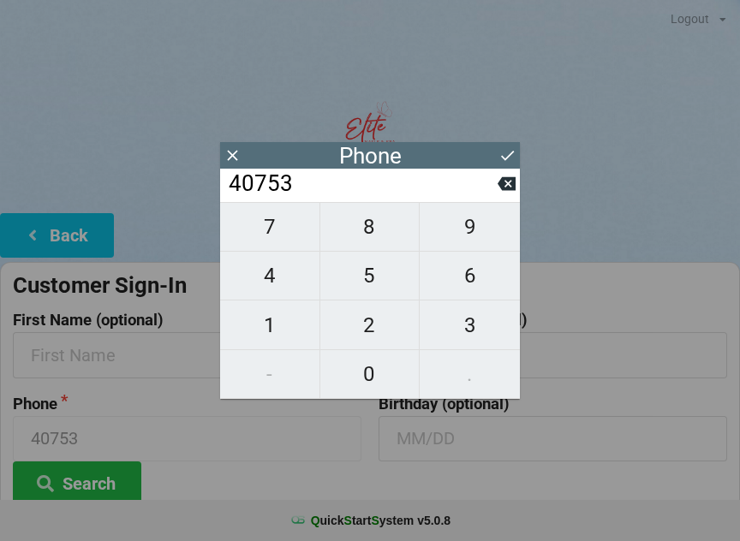
type input "407538"
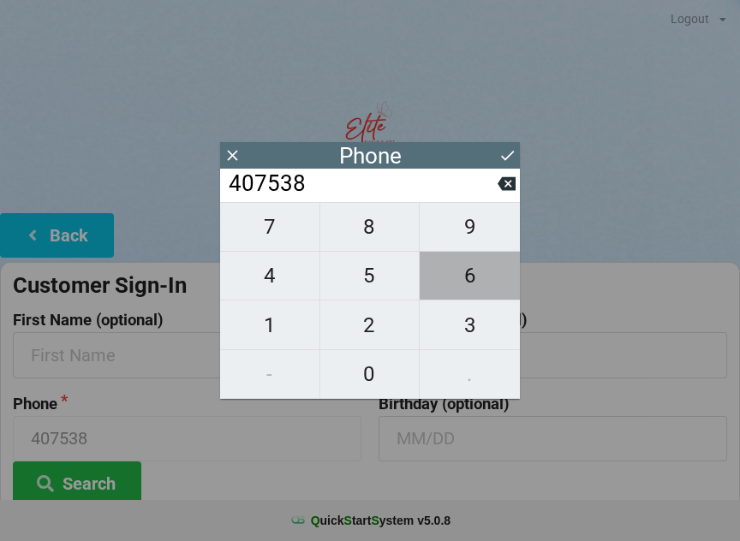
click at [475, 291] on span "6" at bounding box center [470, 276] width 100 height 36
type input "4075386"
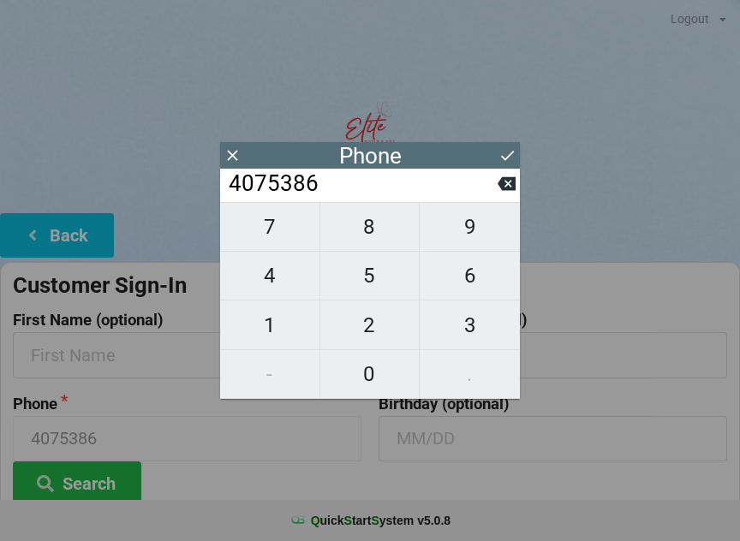
click at [287, 236] on span "7" at bounding box center [269, 227] width 99 height 36
type input "40753867"
click at [376, 236] on span "8" at bounding box center [369, 227] width 99 height 36
type input "407538678"
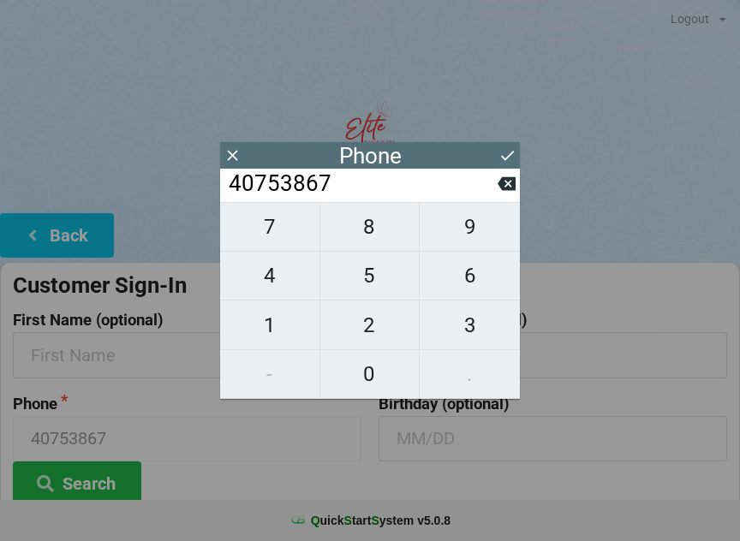
type input "407538678"
click at [291, 331] on span "1" at bounding box center [269, 326] width 99 height 36
type input "4075386781"
click at [516, 153] on icon at bounding box center [508, 156] width 18 height 18
